Goal: Navigation & Orientation: Find specific page/section

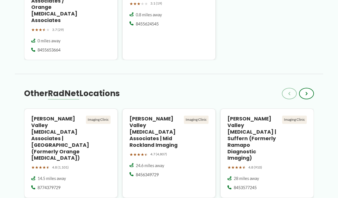
scroll to position [747, 0]
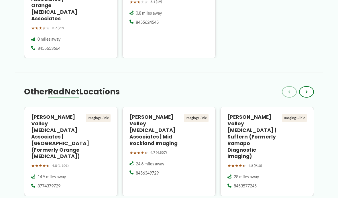
click at [306, 88] on span "›" at bounding box center [306, 91] width 2 height 7
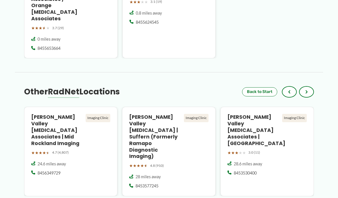
click at [309, 86] on button "›" at bounding box center [306, 91] width 15 height 11
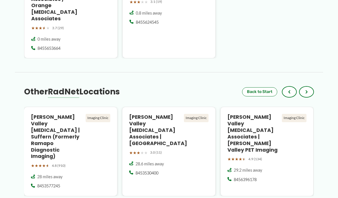
click at [309, 86] on button "›" at bounding box center [306, 91] width 15 height 11
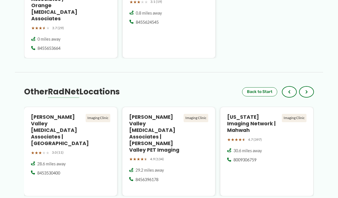
click at [308, 86] on button "›" at bounding box center [306, 91] width 15 height 11
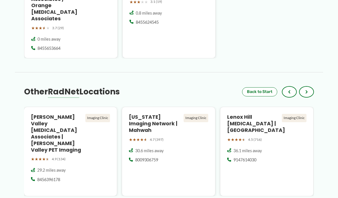
click at [307, 88] on span "›" at bounding box center [306, 91] width 2 height 7
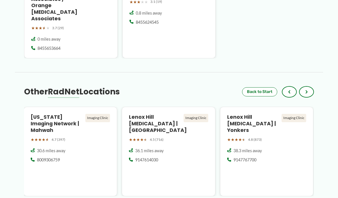
click at [306, 88] on span "›" at bounding box center [306, 91] width 2 height 7
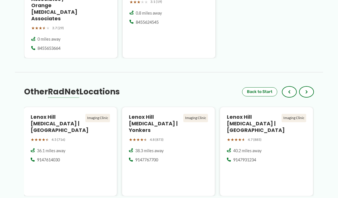
click at [248, 114] on h4 "Lenox Hill Radiology | Westchester" at bounding box center [253, 124] width 52 height 20
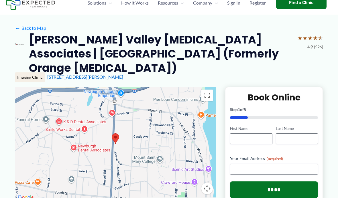
scroll to position [0, 0]
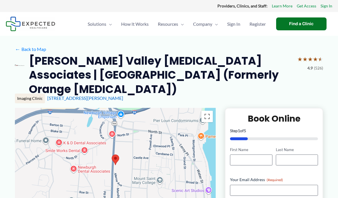
click at [301, 23] on div "Find a Clinic" at bounding box center [301, 23] width 50 height 13
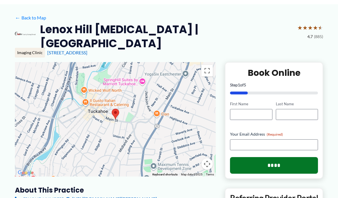
scroll to position [33, 0]
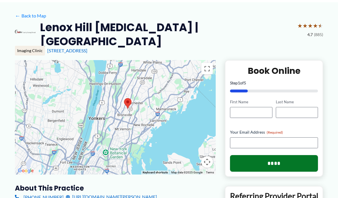
click at [31, 19] on link "← Back to Map" at bounding box center [30, 15] width 31 height 9
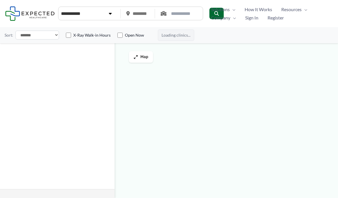
type input "*****"
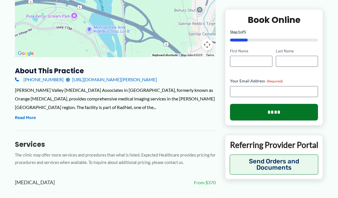
scroll to position [170, 0]
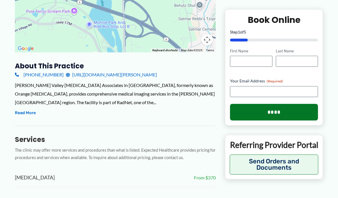
click at [45, 70] on link "(877) 437-9729" at bounding box center [39, 74] width 49 height 9
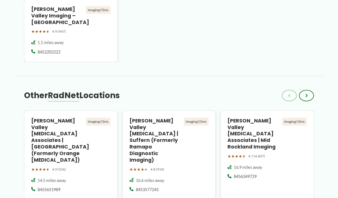
scroll to position [732, 0]
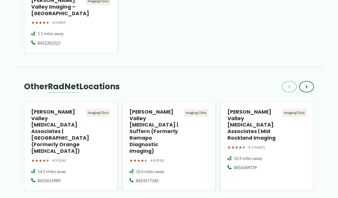
click at [98, 109] on div "Hudson Valley Radiology Associates | Newburgh (Formerly Orange Radiology) Imagi…" at bounding box center [70, 132] width 79 height 46
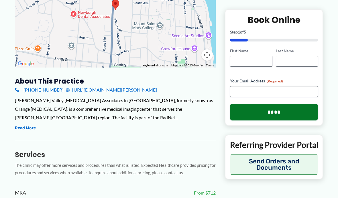
scroll to position [155, 0]
